Goal: Information Seeking & Learning: Learn about a topic

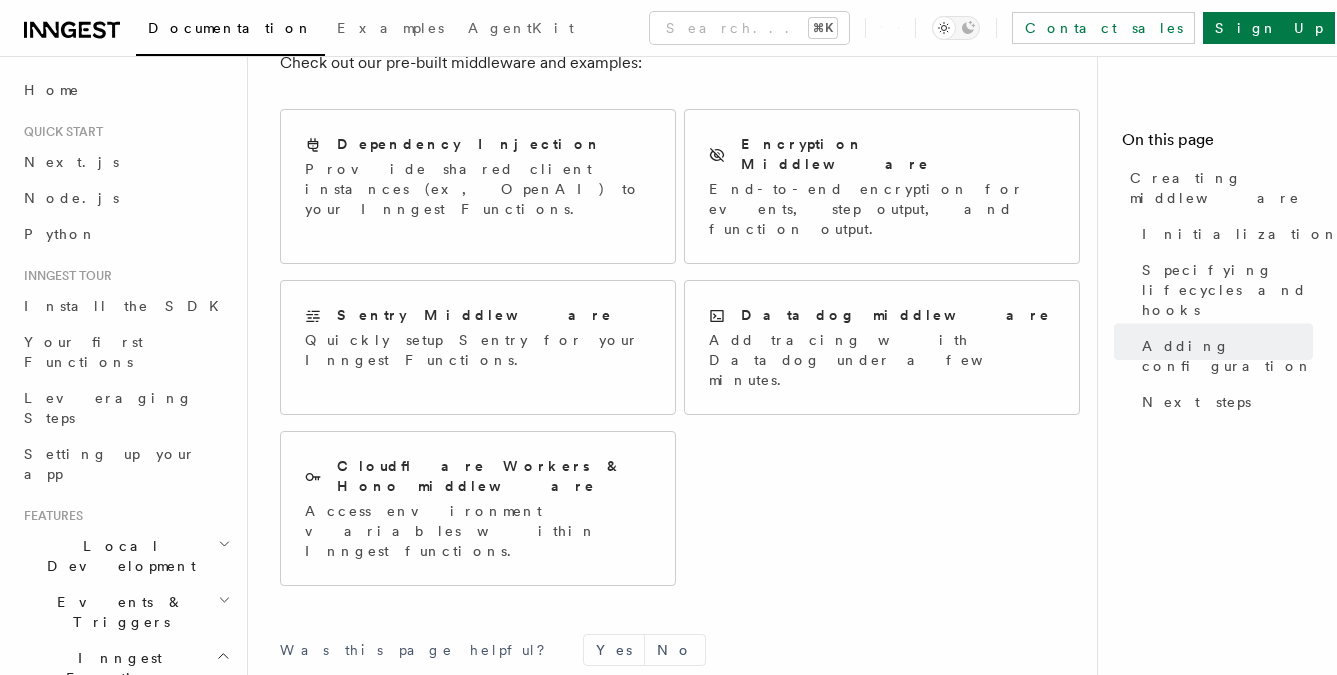
scroll to position [3993, 0]
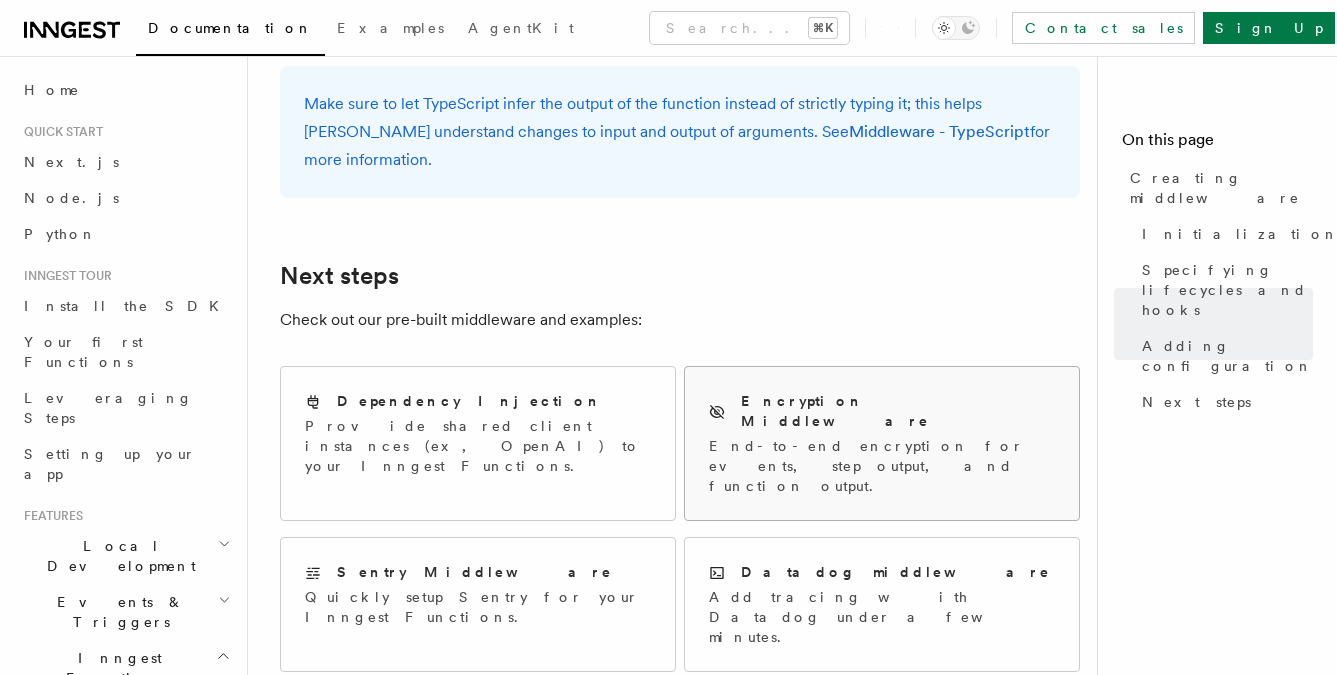
click at [740, 436] on p "End-to-end encryption for events, step output, and function output." at bounding box center [882, 466] width 346 height 60
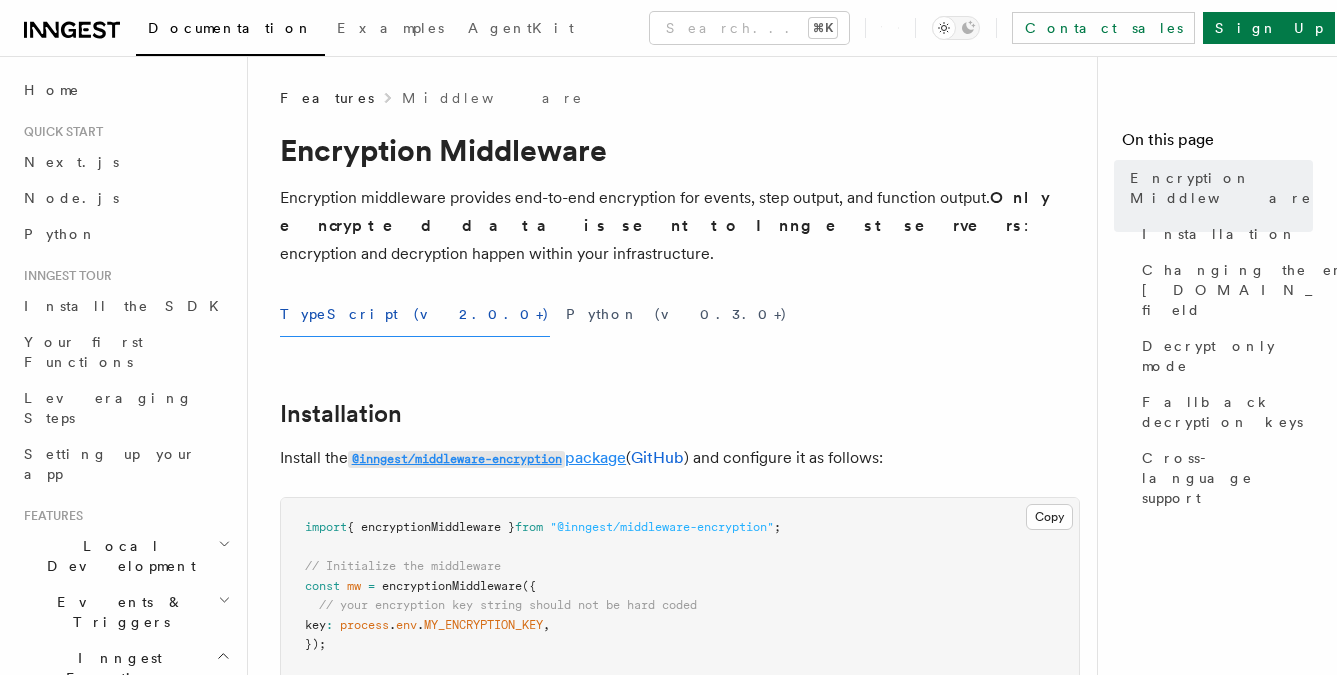
click at [618, 448] on link "@inngest/middleware-encryption package" at bounding box center [487, 457] width 278 height 19
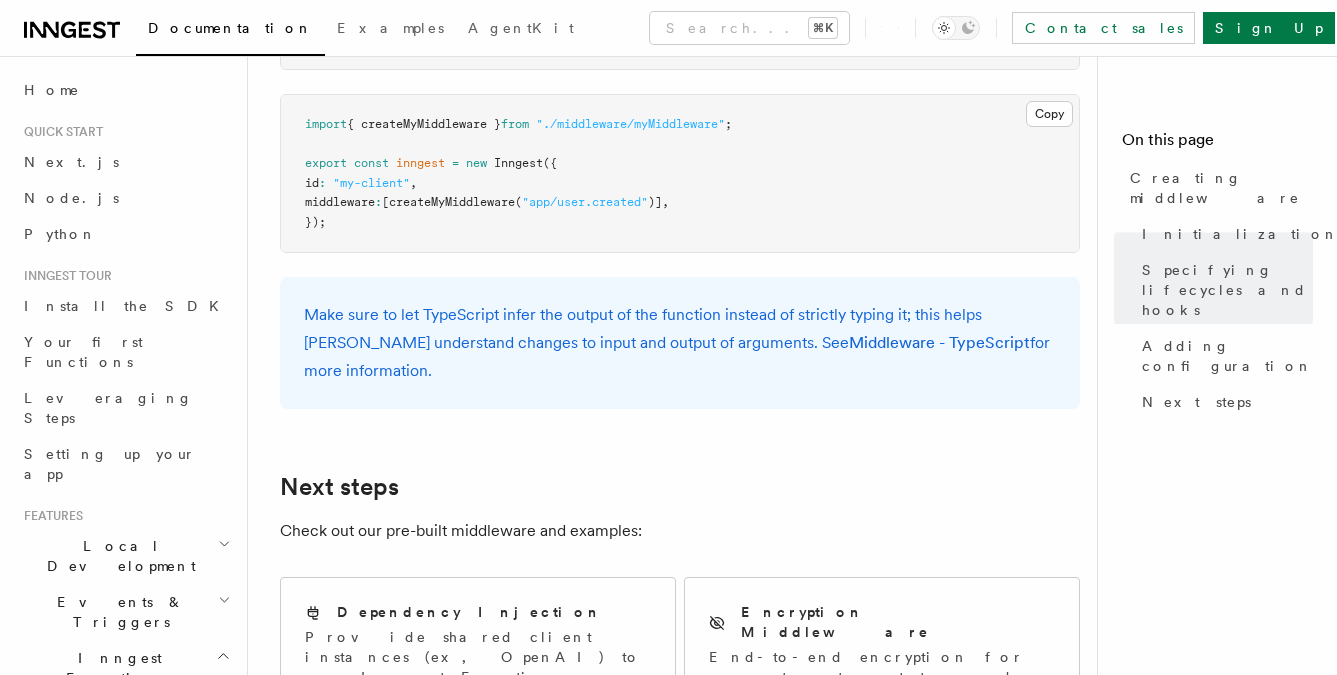
scroll to position [4237, 0]
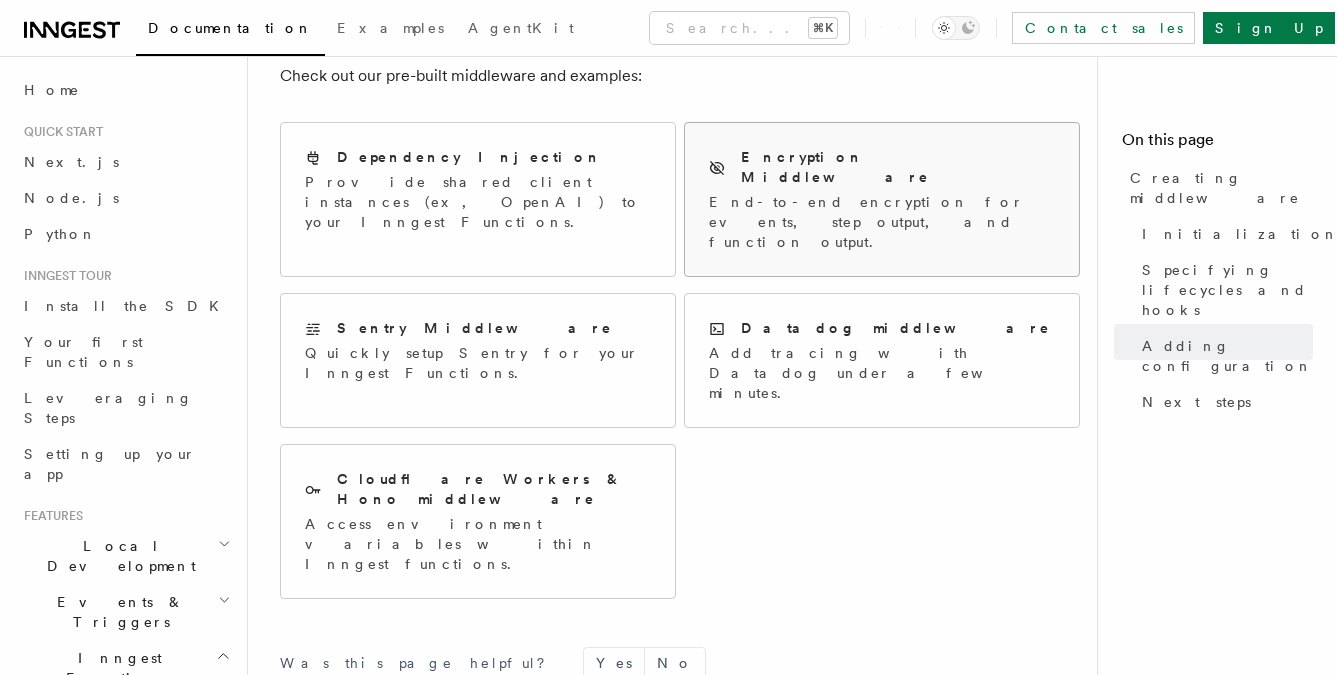
click at [749, 191] on div "Encryption Middleware End-to-end encryption for events, step output, and functi…" at bounding box center [882, 199] width 394 height 153
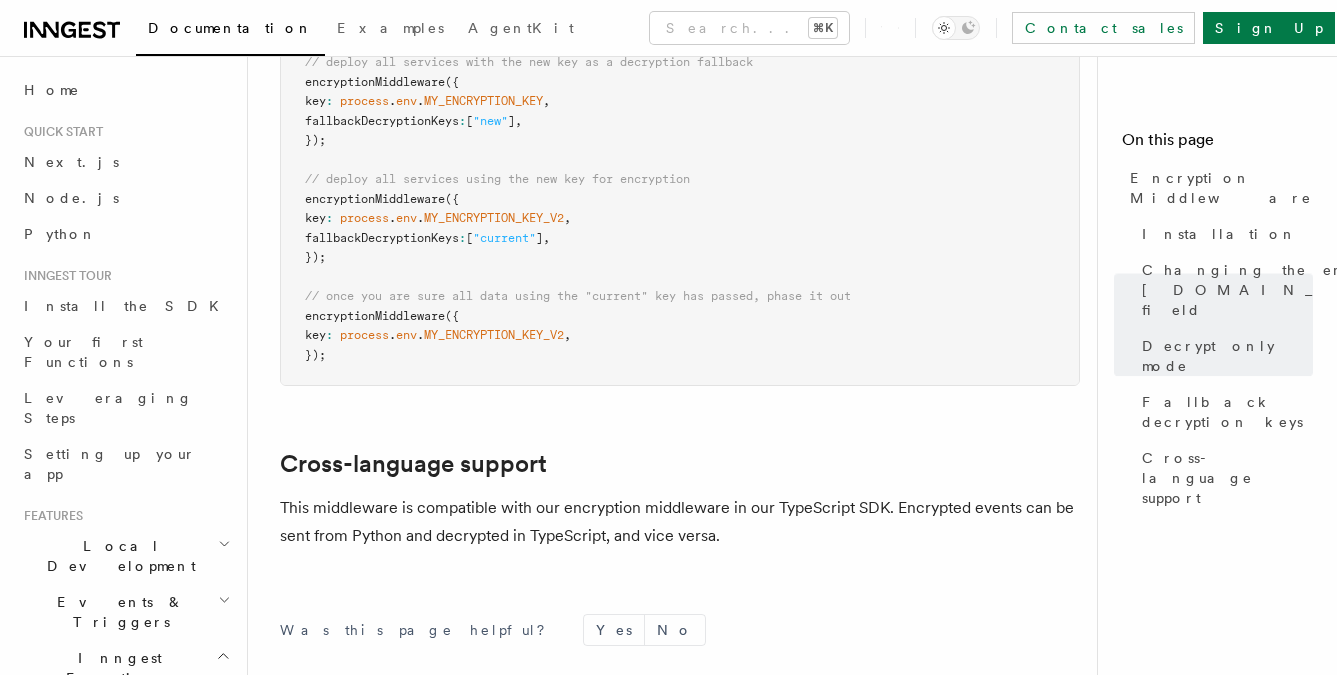
scroll to position [1596, 0]
